Goal: Task Accomplishment & Management: Manage account settings

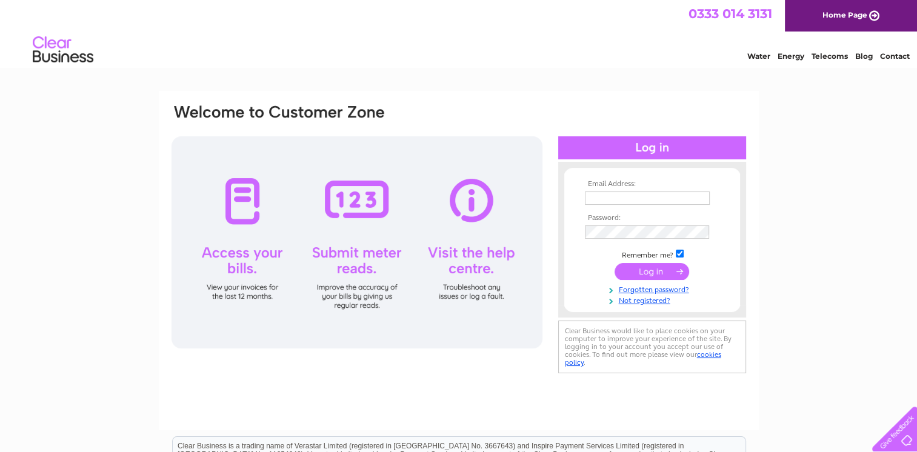
type input "goodlandnorman@gmail.com"
click at [652, 272] on input "submit" at bounding box center [652, 271] width 75 height 17
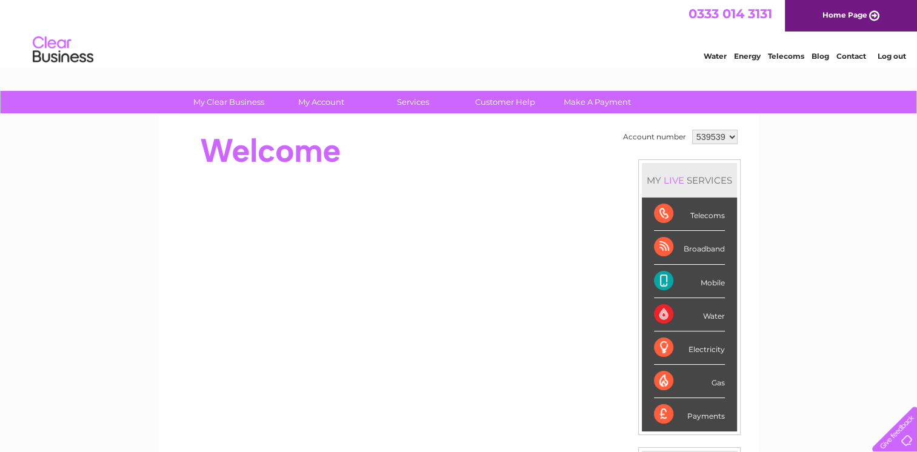
click at [691, 281] on div "Mobile" at bounding box center [689, 281] width 71 height 33
click at [663, 275] on div "Mobile" at bounding box center [689, 281] width 71 height 33
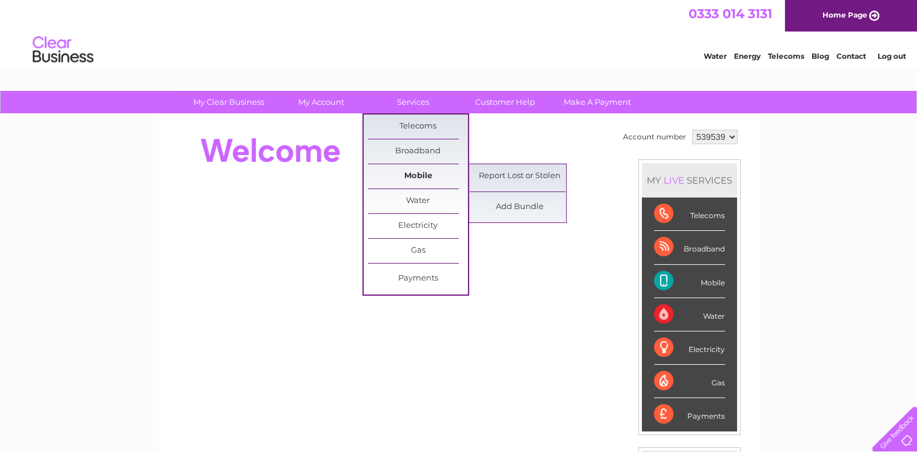
click at [414, 176] on link "Mobile" at bounding box center [418, 176] width 100 height 24
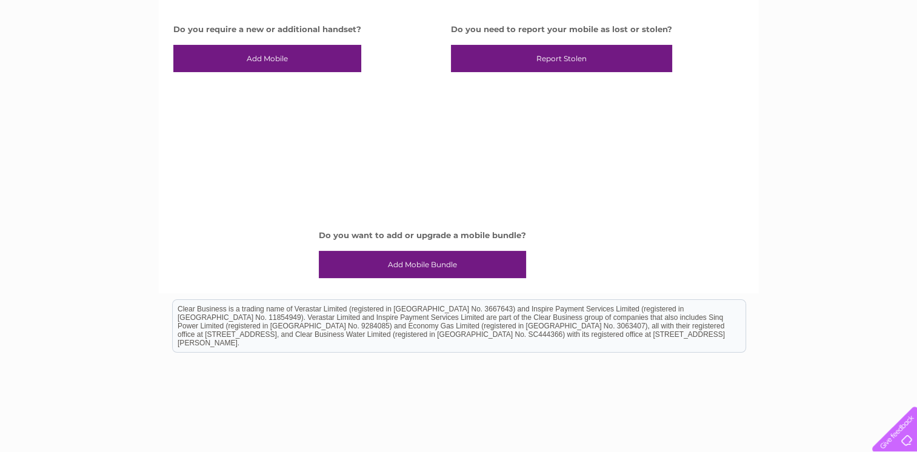
scroll to position [219, 0]
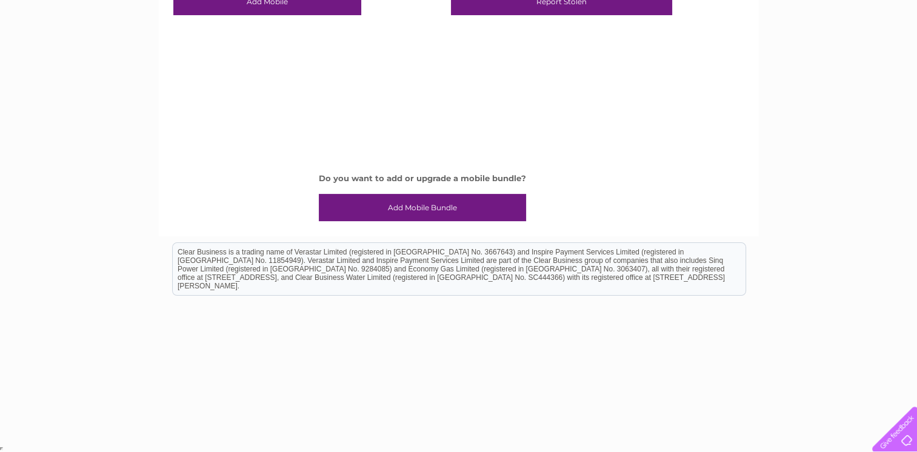
click at [415, 209] on link "Add Mobile Bundle" at bounding box center [422, 208] width 207 height 28
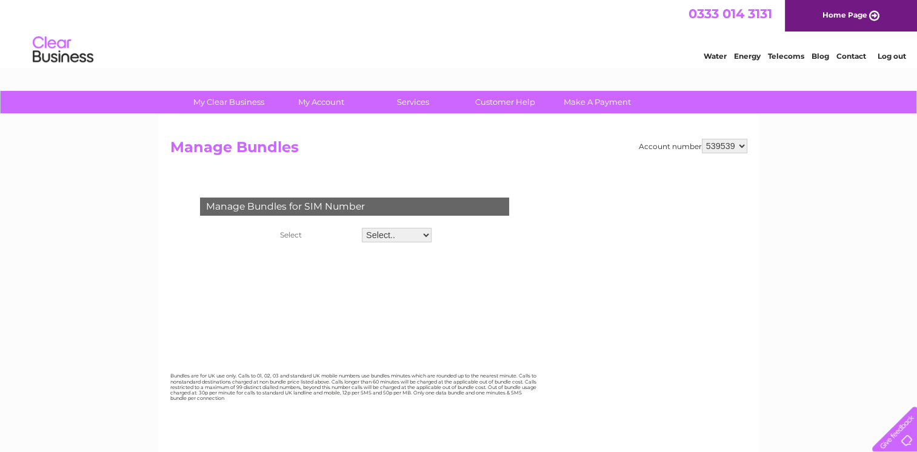
click at [453, 203] on div "Manage Bundles for SIM Number" at bounding box center [354, 207] width 309 height 18
click at [427, 236] on select "Select.. 07813457862 07979254706" at bounding box center [396, 236] width 71 height 16
select select "124664"
click at [361, 228] on select "Select.. 07813457862 07979254706" at bounding box center [396, 236] width 71 height 16
click at [455, 208] on div "Manage Bundles for SIM Number" at bounding box center [354, 207] width 309 height 18
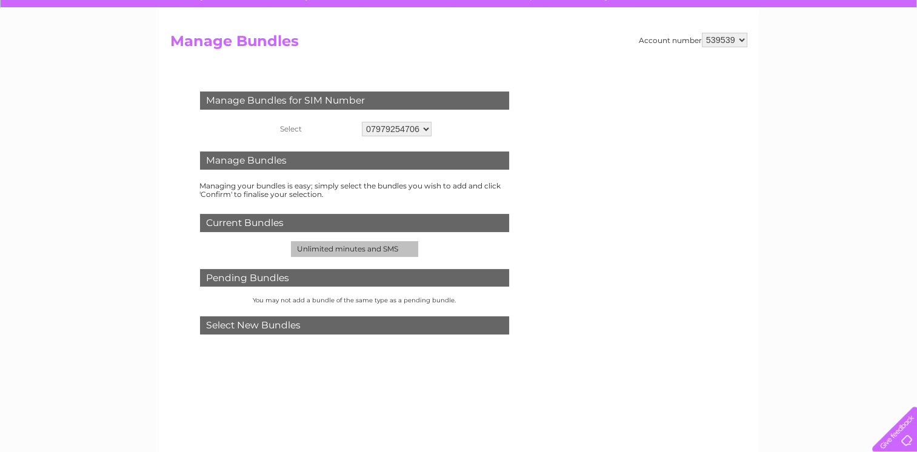
scroll to position [121, 0]
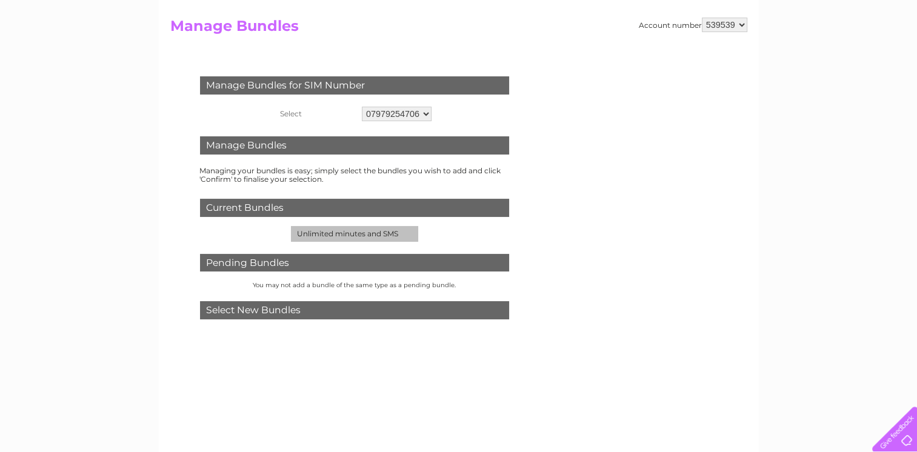
click at [330, 206] on div "Current Bundles" at bounding box center [354, 208] width 309 height 18
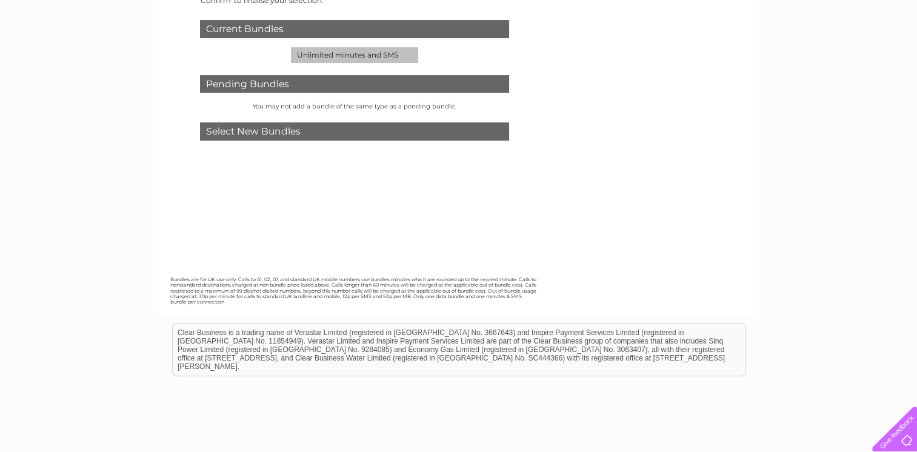
scroll to position [303, 0]
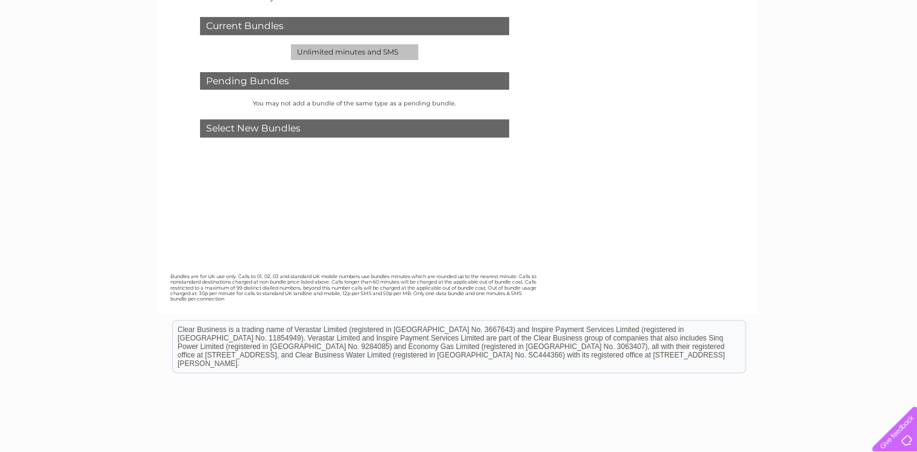
click at [341, 126] on div "Select New Bundles" at bounding box center [354, 128] width 309 height 18
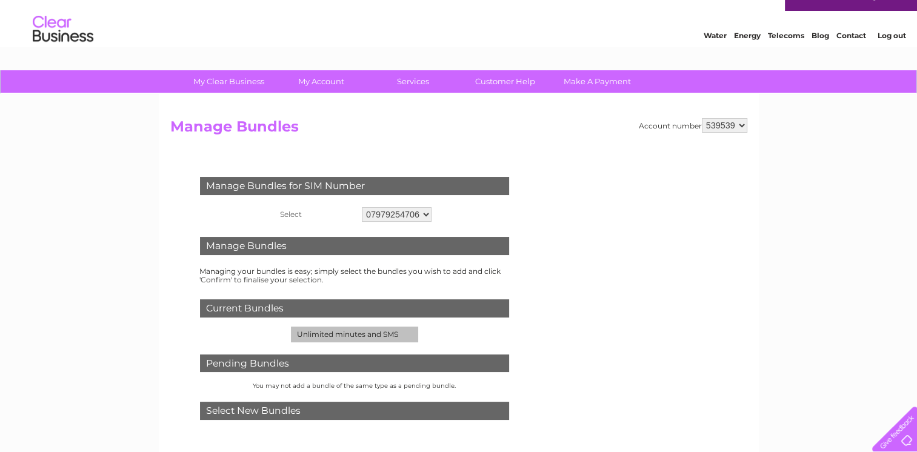
scroll to position [0, 0]
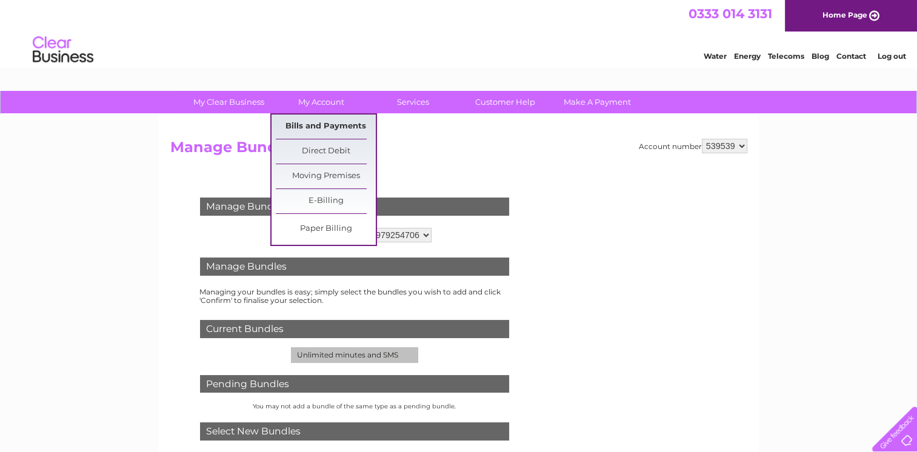
click at [323, 124] on link "Bills and Payments" at bounding box center [326, 127] width 100 height 24
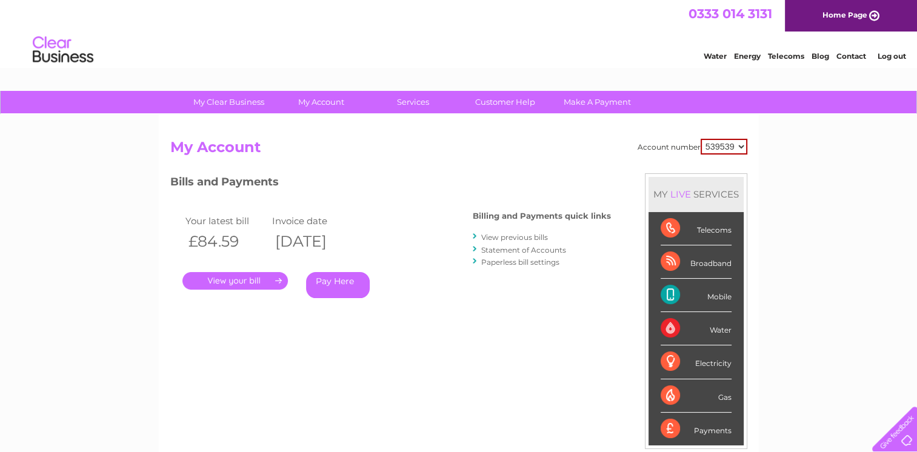
click at [515, 233] on link "View previous bills" at bounding box center [514, 237] width 67 height 9
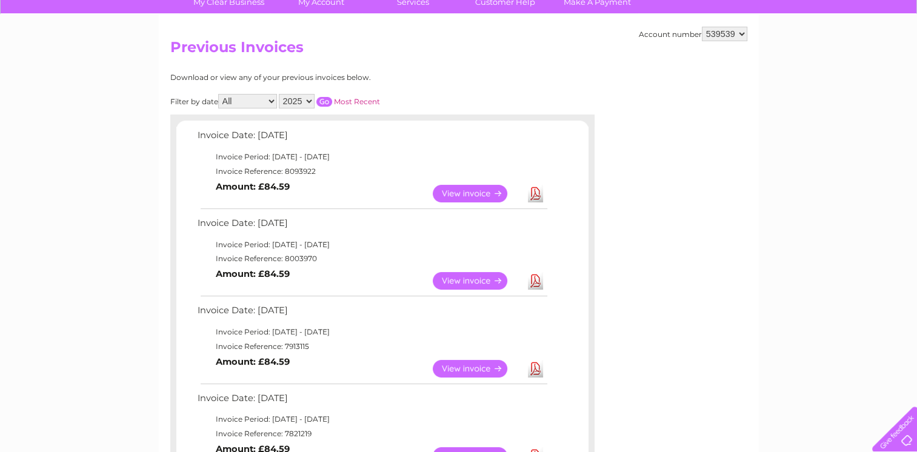
scroll to position [121, 0]
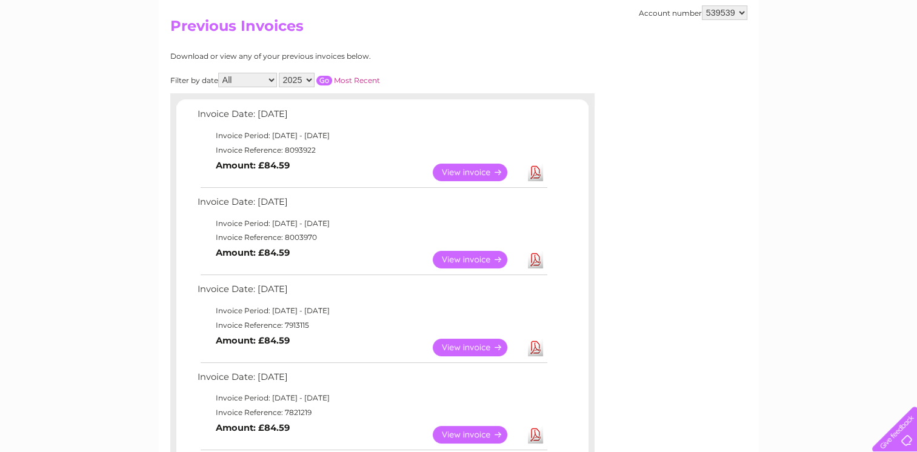
click at [460, 170] on link "View" at bounding box center [477, 173] width 89 height 18
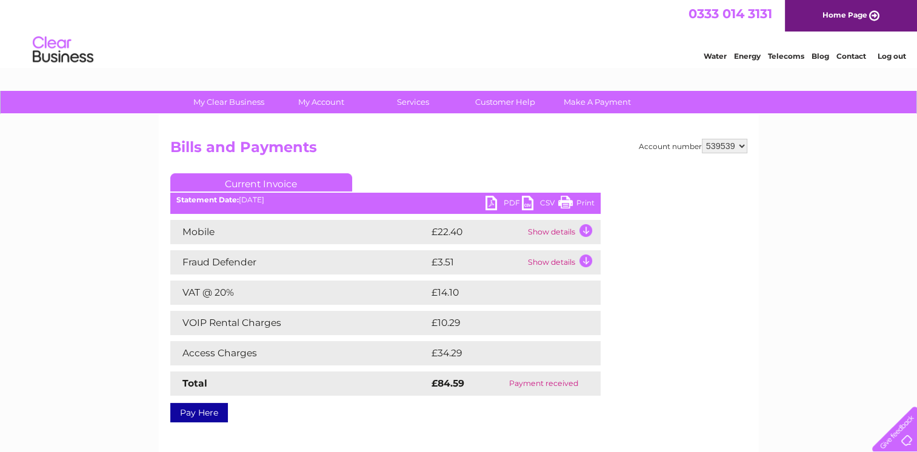
click at [825, 7] on link "Home Page" at bounding box center [851, 16] width 132 height 32
